Goal: Task Accomplishment & Management: Manage account settings

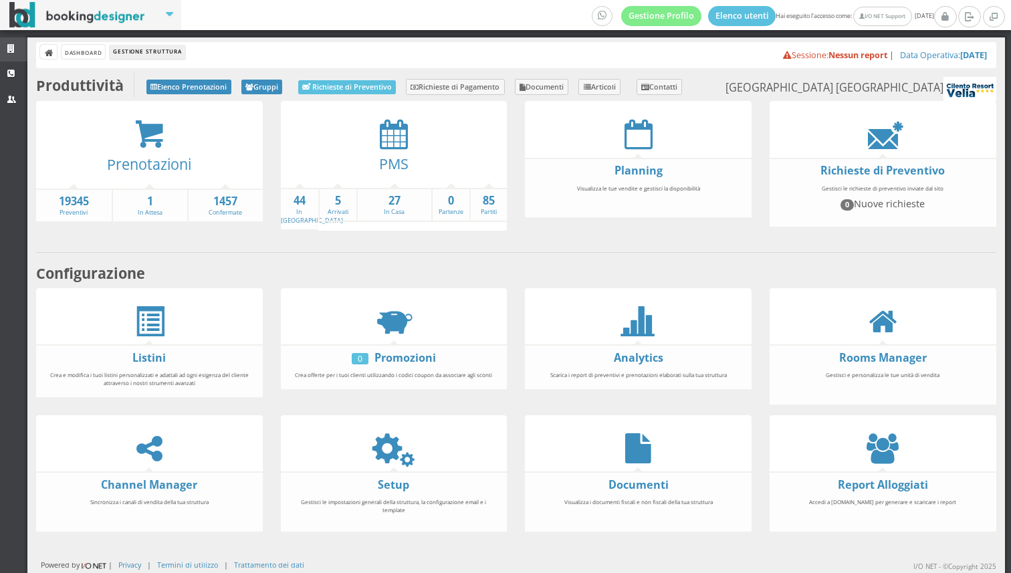
click at [8, 41] on link "Strutture" at bounding box center [13, 49] width 27 height 24
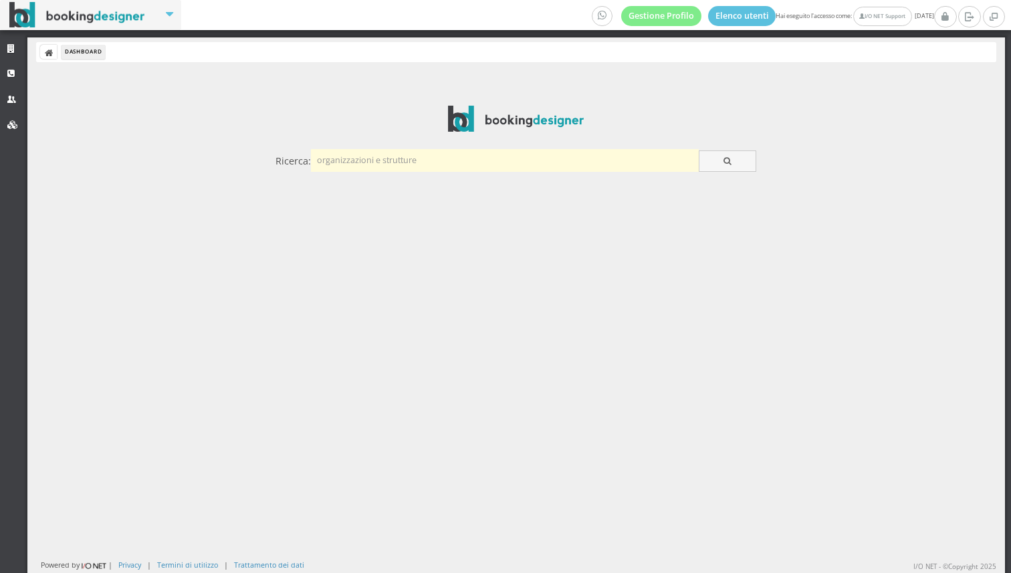
click at [359, 169] on input "text" at bounding box center [505, 160] width 388 height 22
type input "giardino"
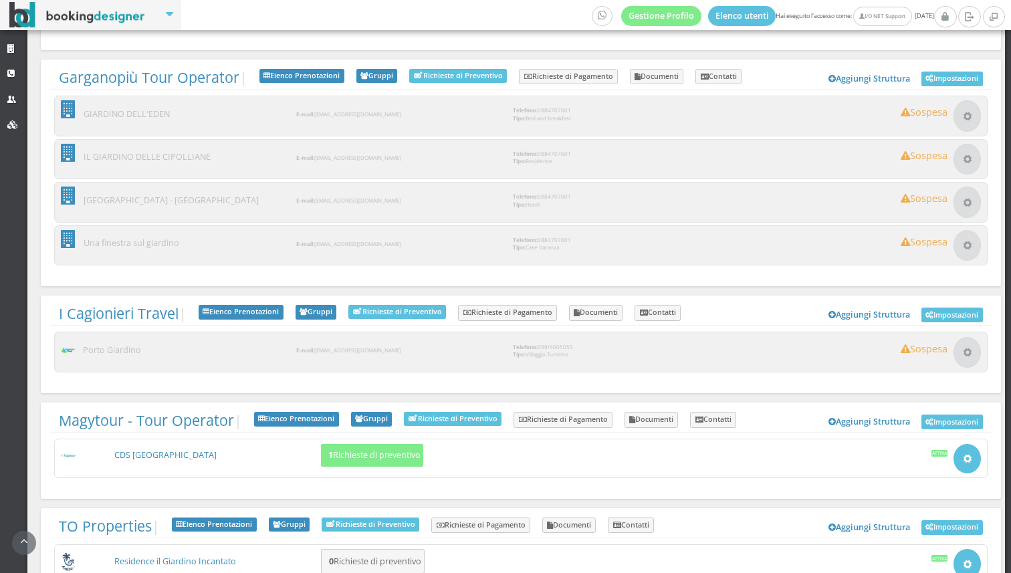
scroll to position [1409, 0]
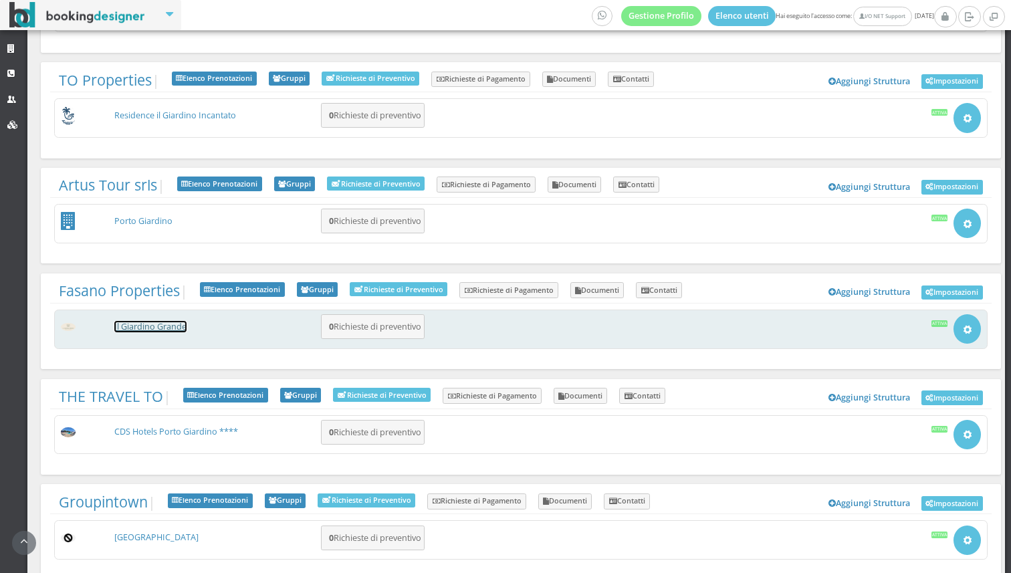
click at [162, 321] on link "Il Giardino Grande" at bounding box center [150, 326] width 72 height 11
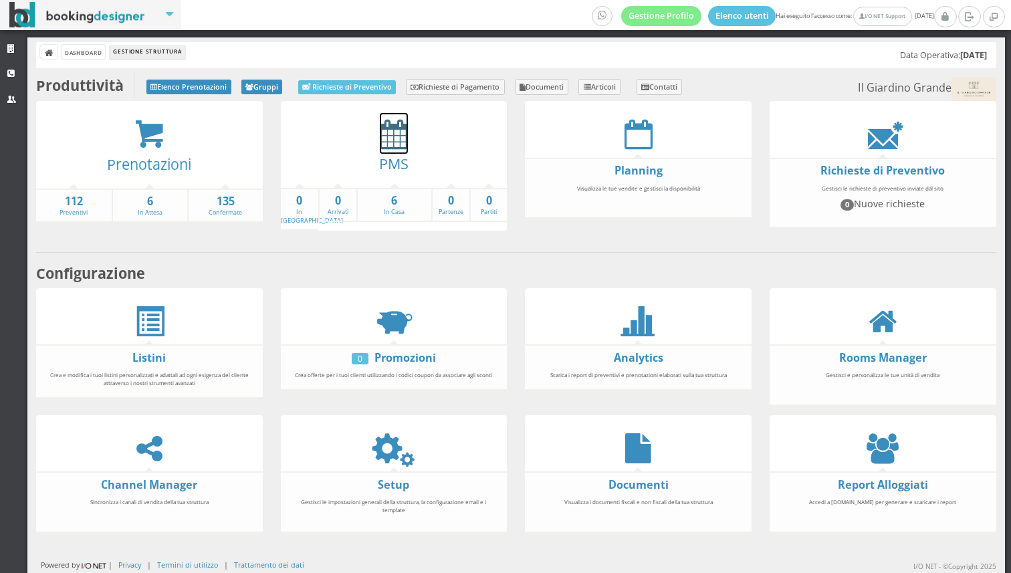
click at [400, 142] on icon at bounding box center [394, 134] width 28 height 30
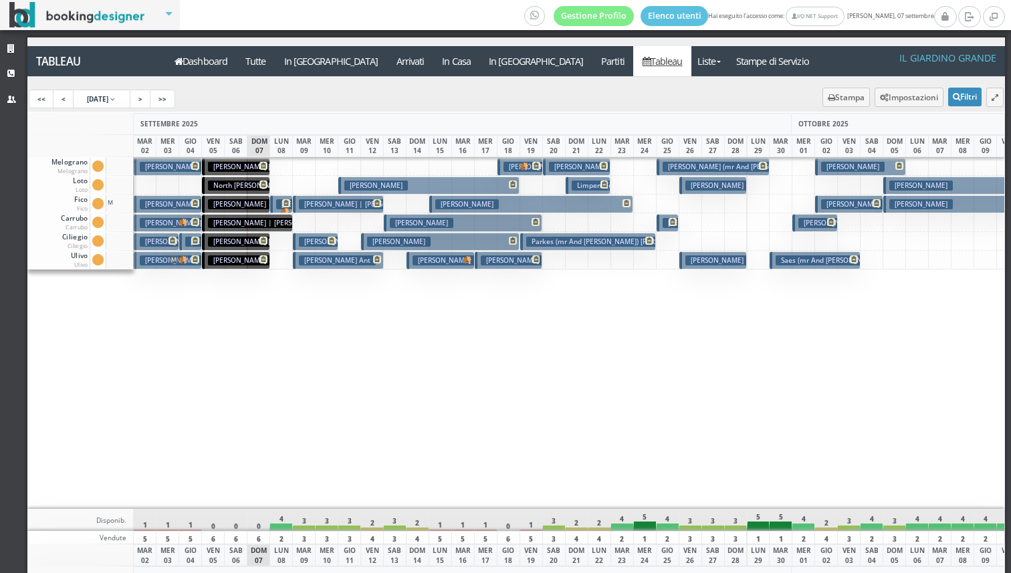
click at [817, 36] on div "Gestione Profilo Elenco utenti Hai eseguito l'accesso come: I/O NET Support dom…" at bounding box center [505, 286] width 1011 height 573
click at [902, 89] on button "Impostazioni" at bounding box center [909, 97] width 69 height 19
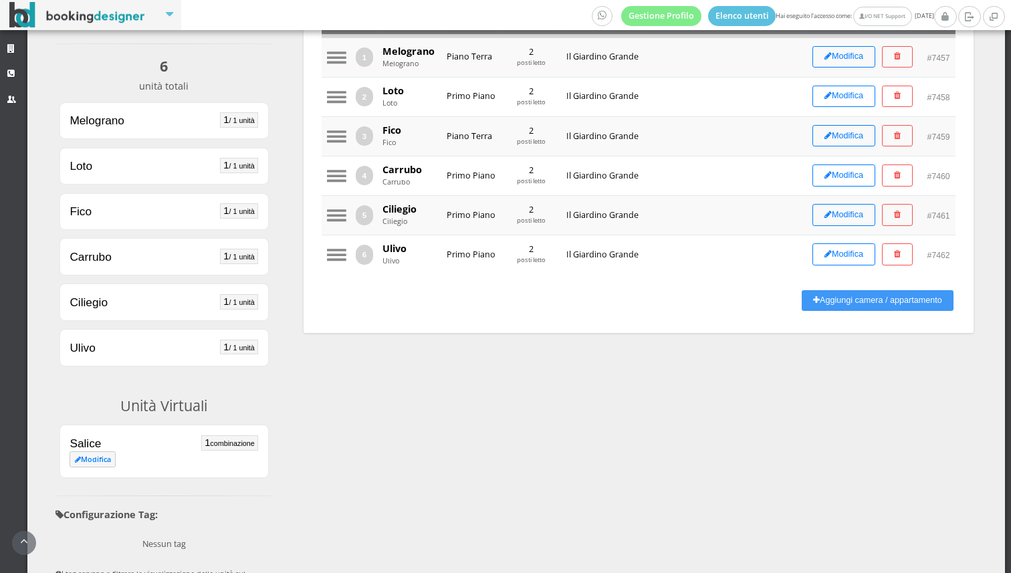
scroll to position [227, 0]
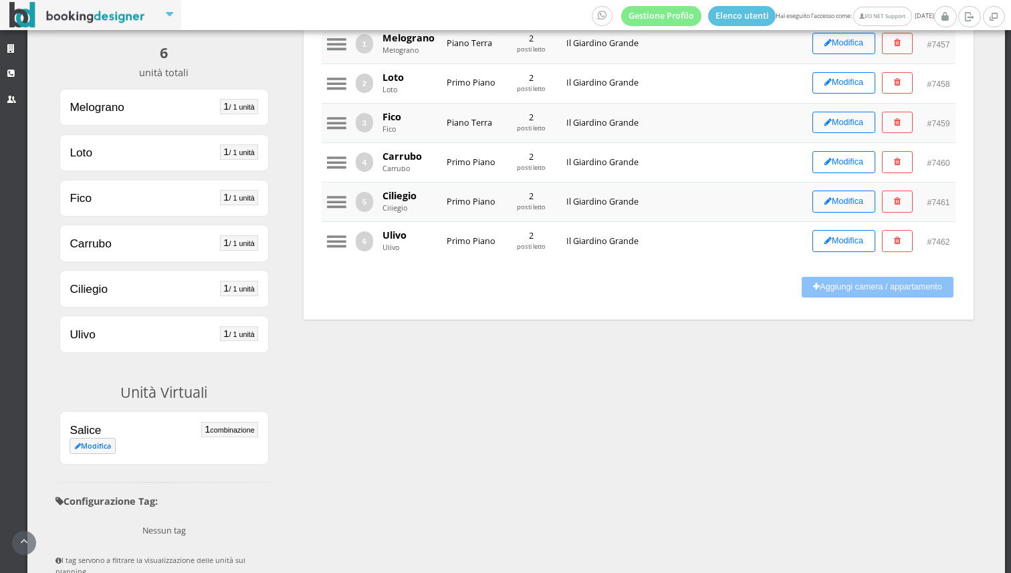
click at [890, 278] on button "Aggiungi camera / appartamento" at bounding box center [878, 287] width 152 height 21
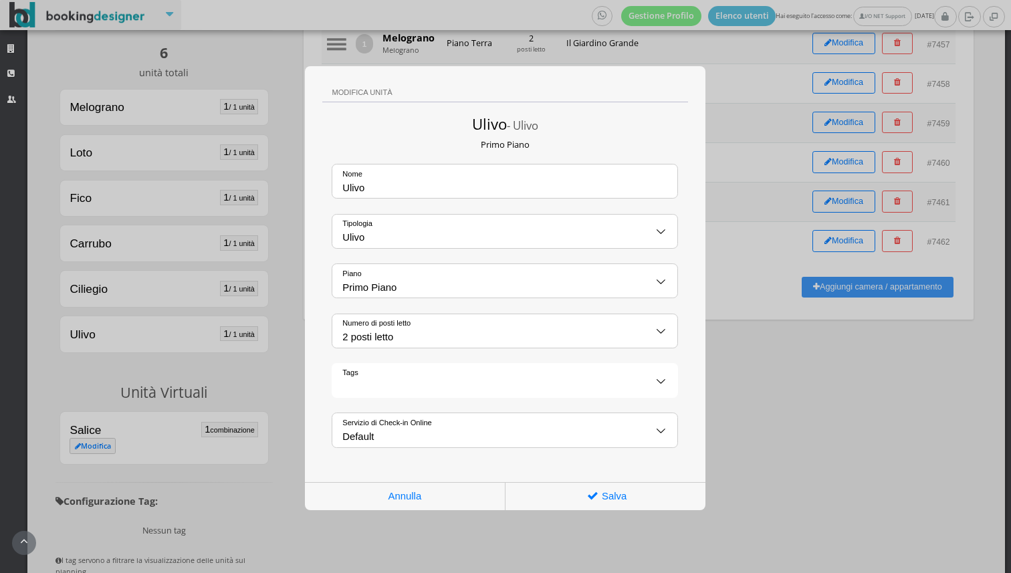
click at [386, 180] on input "Ulivo" at bounding box center [504, 181] width 345 height 33
click at [353, 235] on input "Ulivo" at bounding box center [504, 231] width 345 height 33
type input "Jolly"
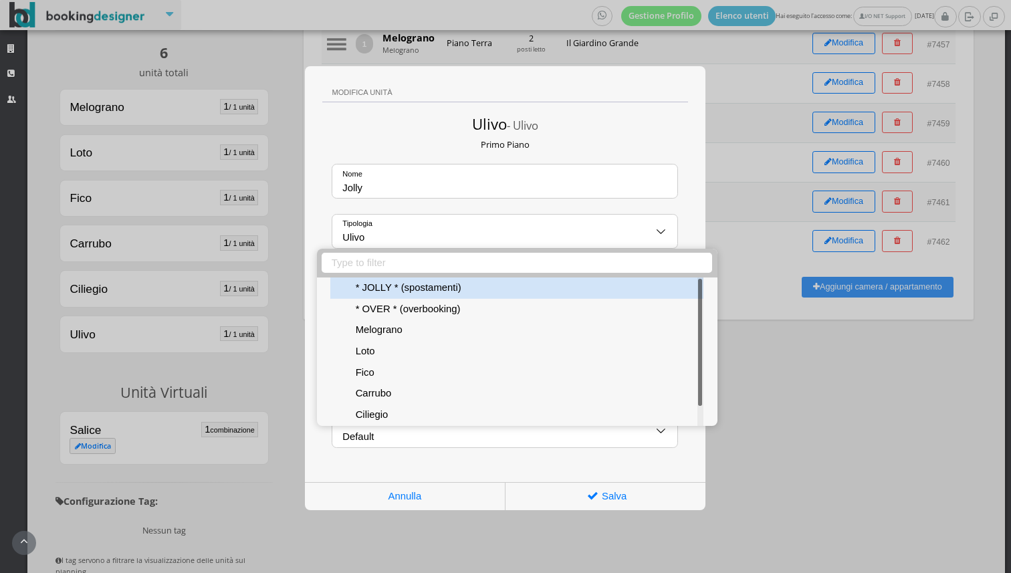
click at [397, 294] on div "* JOLLY * (spostamenti)" at bounding box center [516, 288] width 373 height 21
select select "4346"
type input "* JOLLY * (spostamenti)"
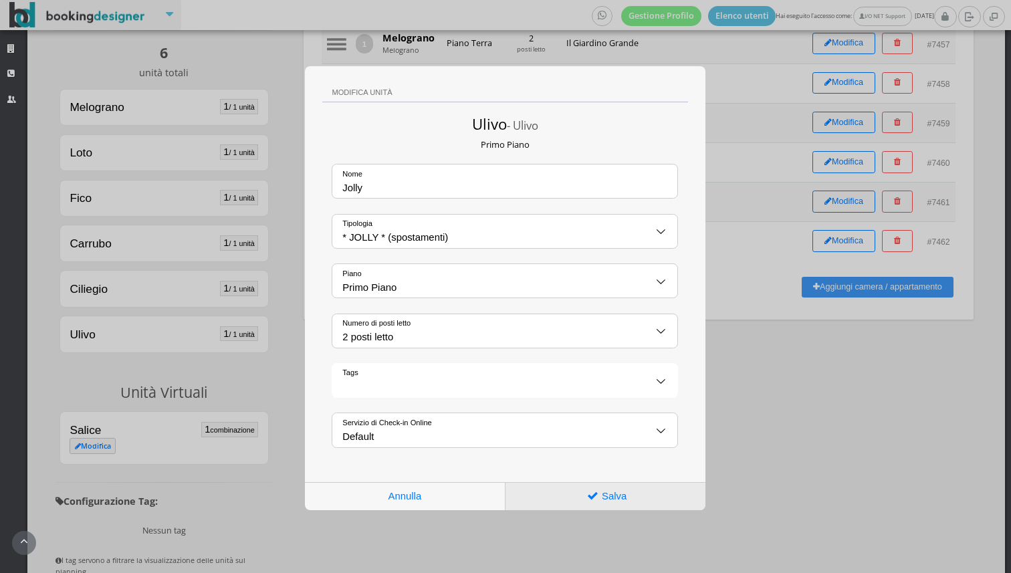
click at [615, 491] on div "Salva" at bounding box center [606, 496] width 200 height 27
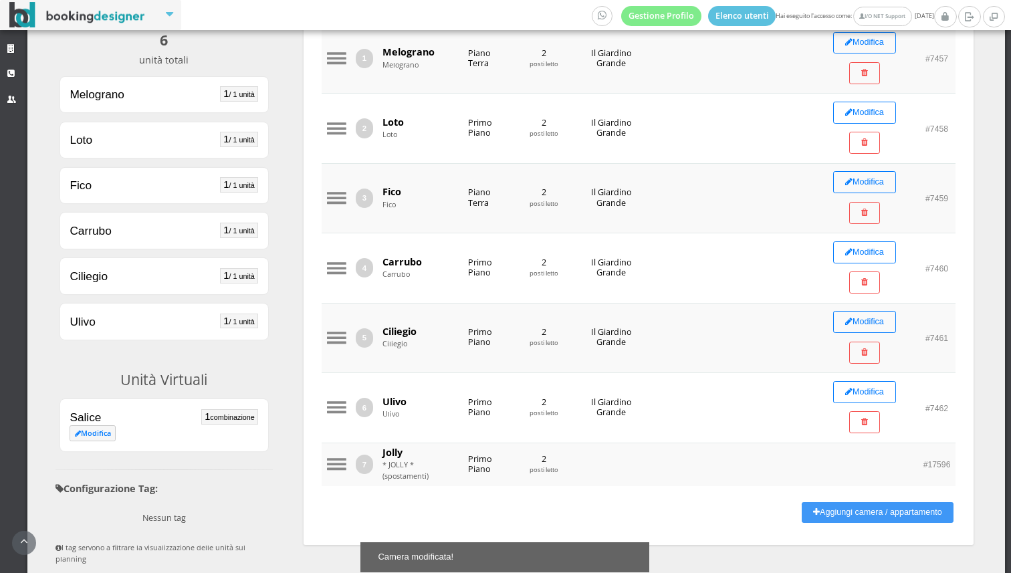
scroll to position [0, 0]
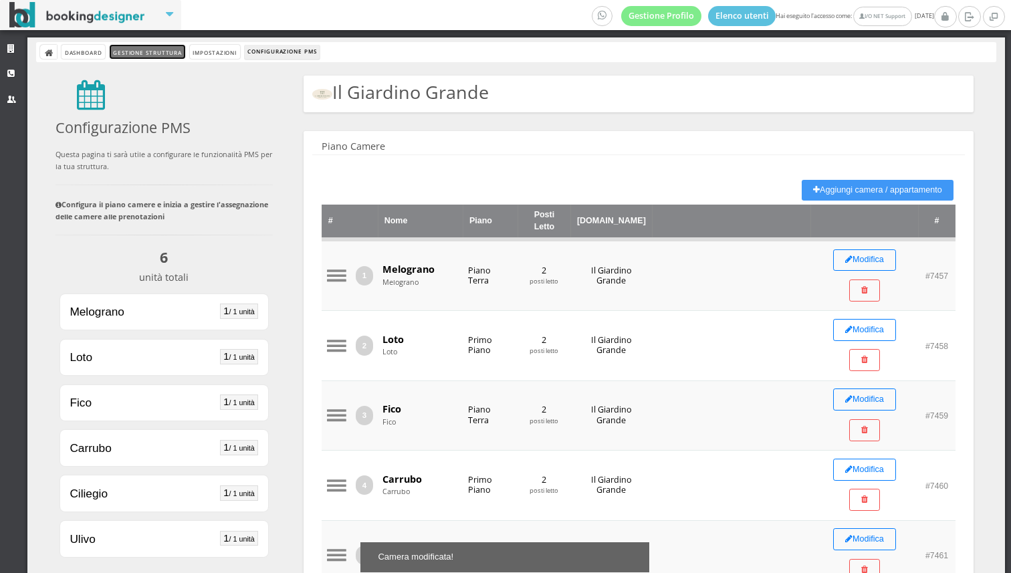
click at [151, 47] on link "Gestione Struttura" at bounding box center [147, 52] width 75 height 14
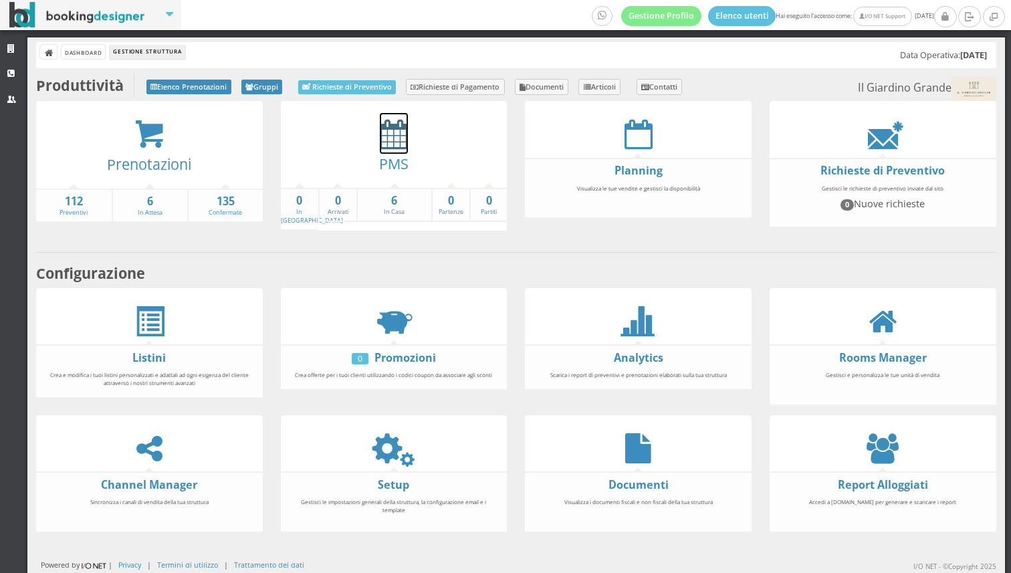
click at [394, 144] on icon at bounding box center [394, 134] width 28 height 30
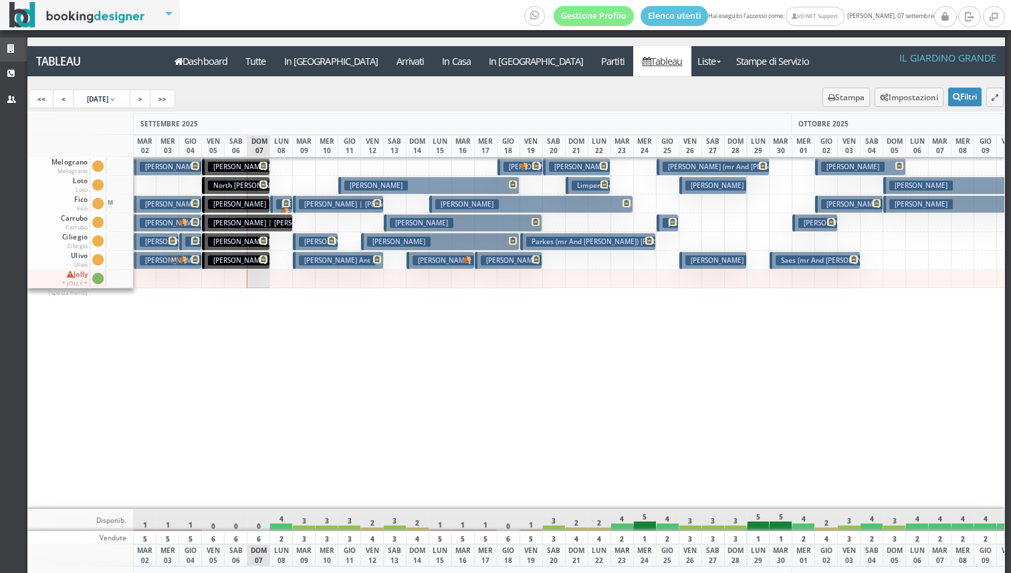
click at [6, 40] on link "Strutture" at bounding box center [13, 49] width 27 height 24
